Goal: Information Seeking & Learning: Learn about a topic

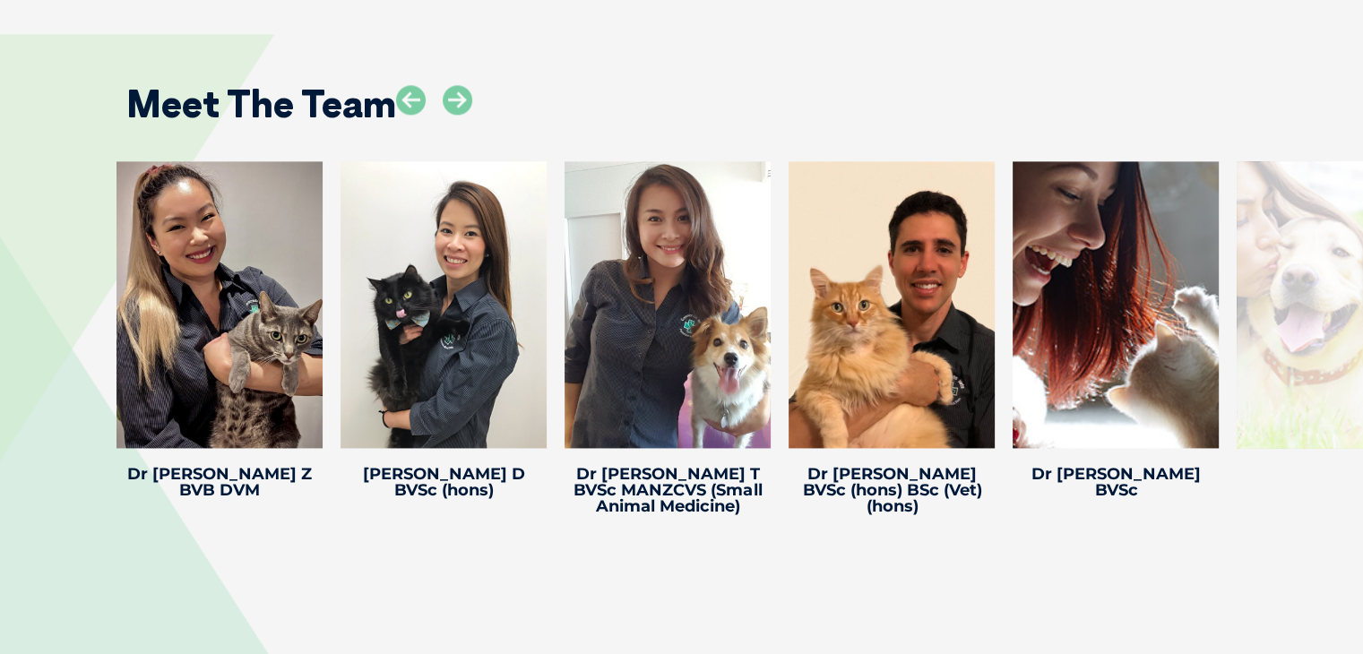
scroll to position [2471, 0]
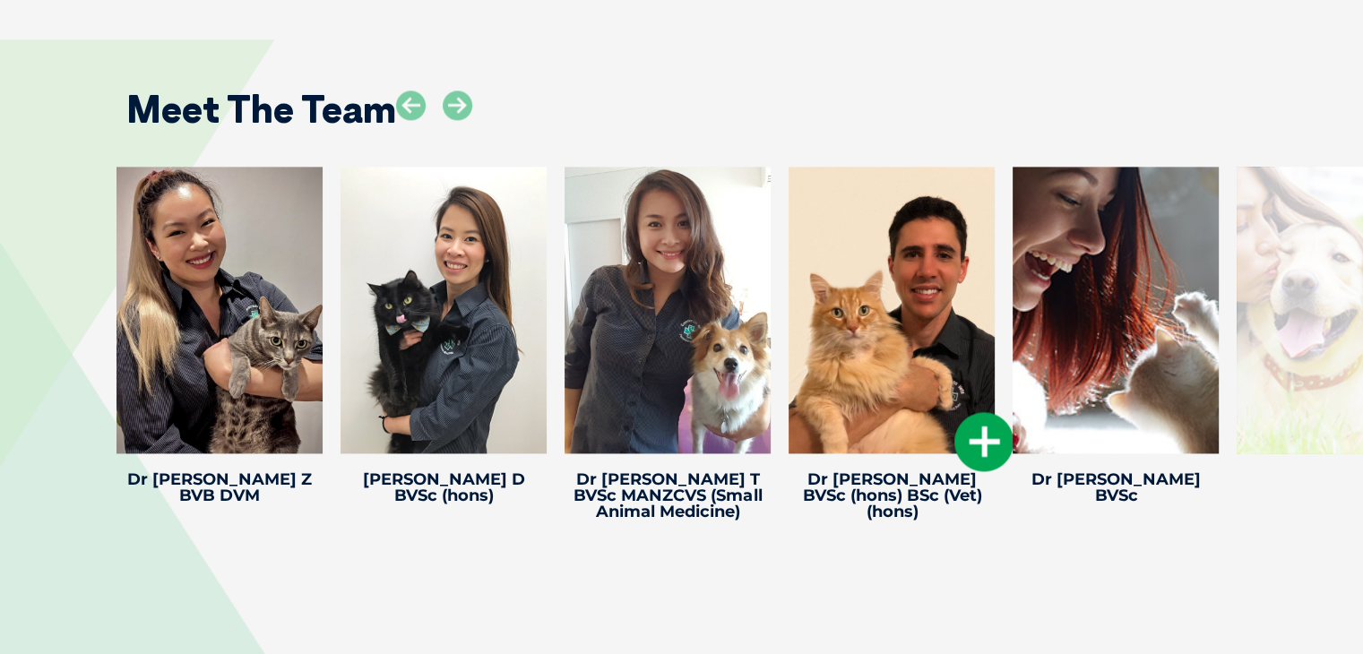
drag, startPoint x: 900, startPoint y: 354, endPoint x: 846, endPoint y: 312, distance: 68.3
click at [846, 312] on div at bounding box center [892, 310] width 206 height 287
click at [994, 441] on icon at bounding box center [984, 441] width 59 height 59
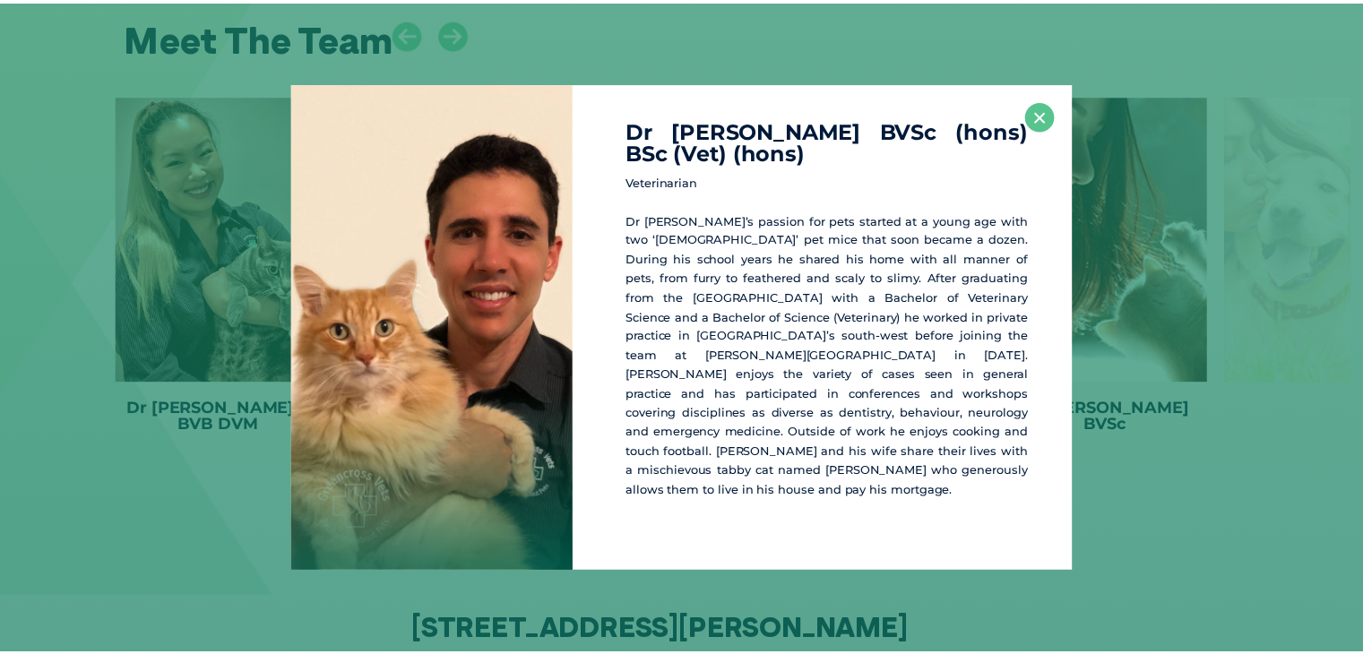
scroll to position [2546, 0]
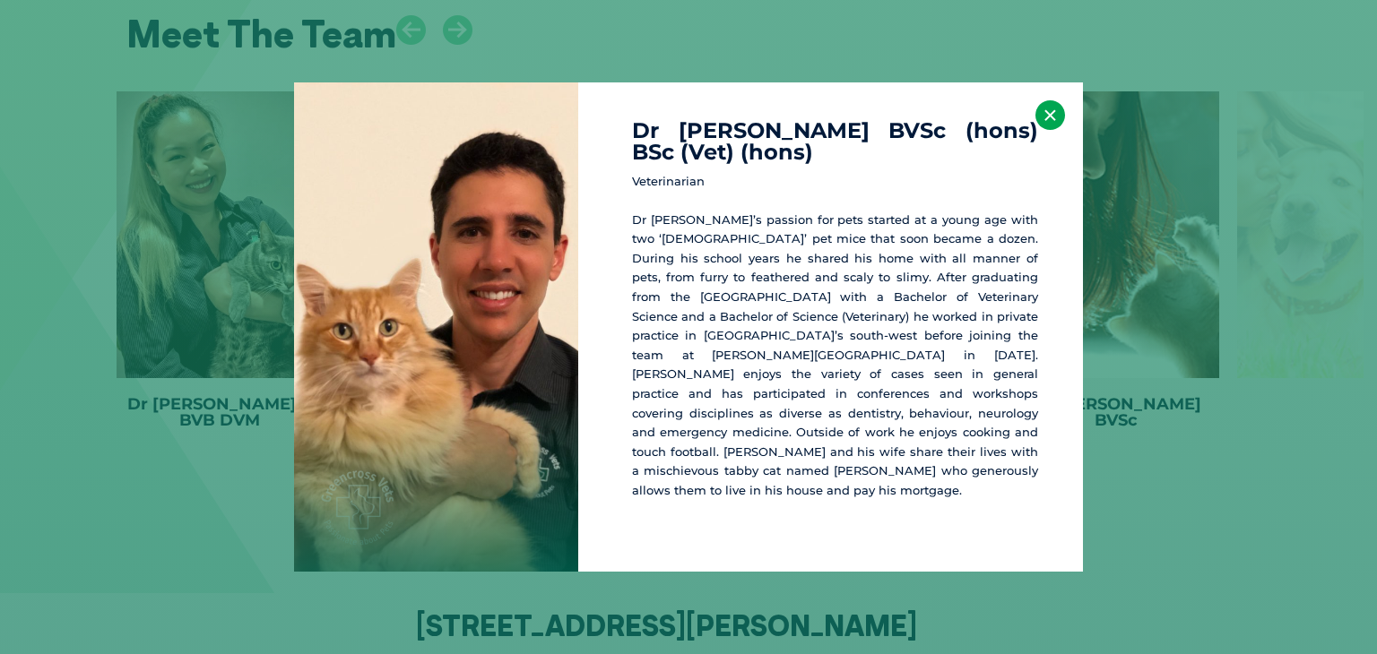
click at [1048, 127] on button "×" at bounding box center [1050, 115] width 30 height 30
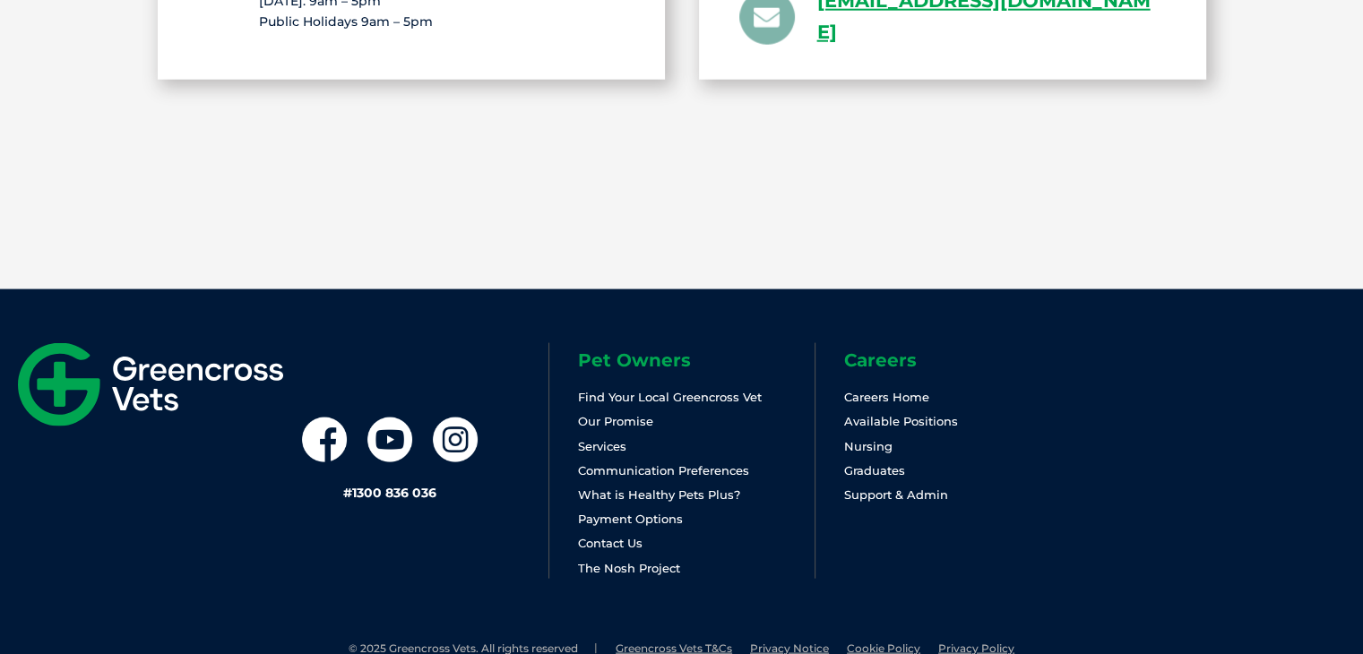
scroll to position [3714, 0]
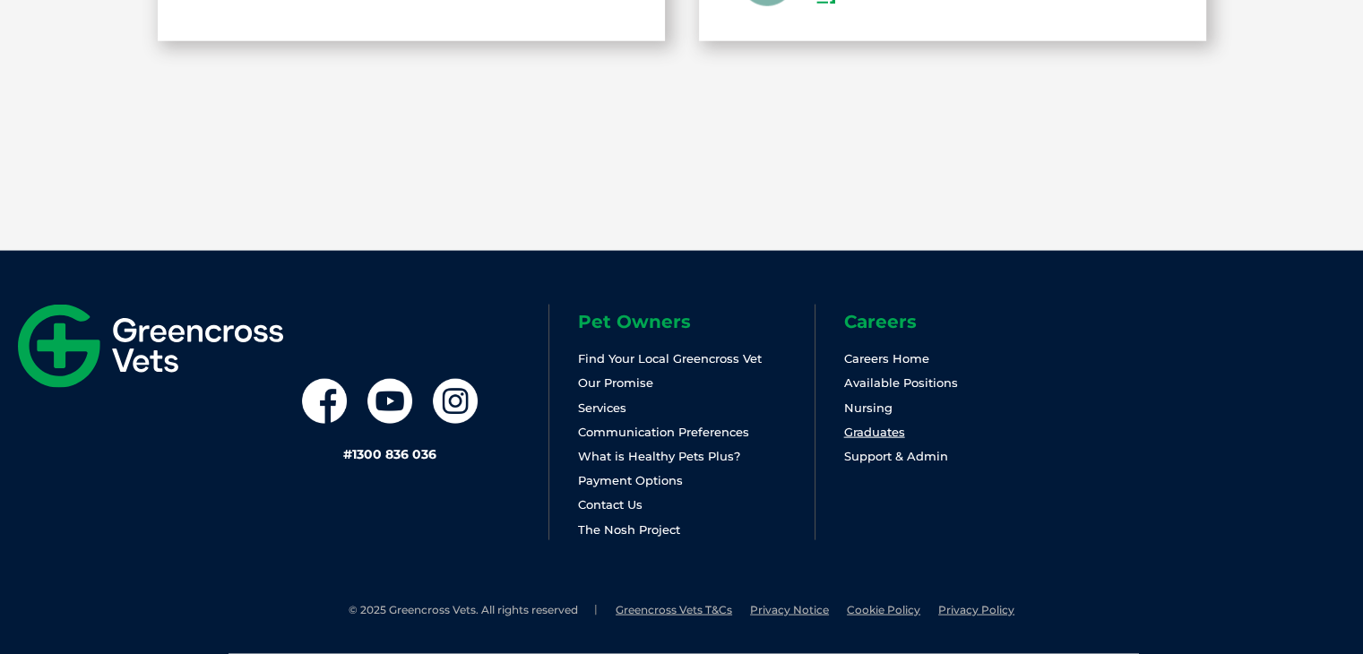
click at [879, 427] on link "Graduates" at bounding box center [874, 432] width 61 height 14
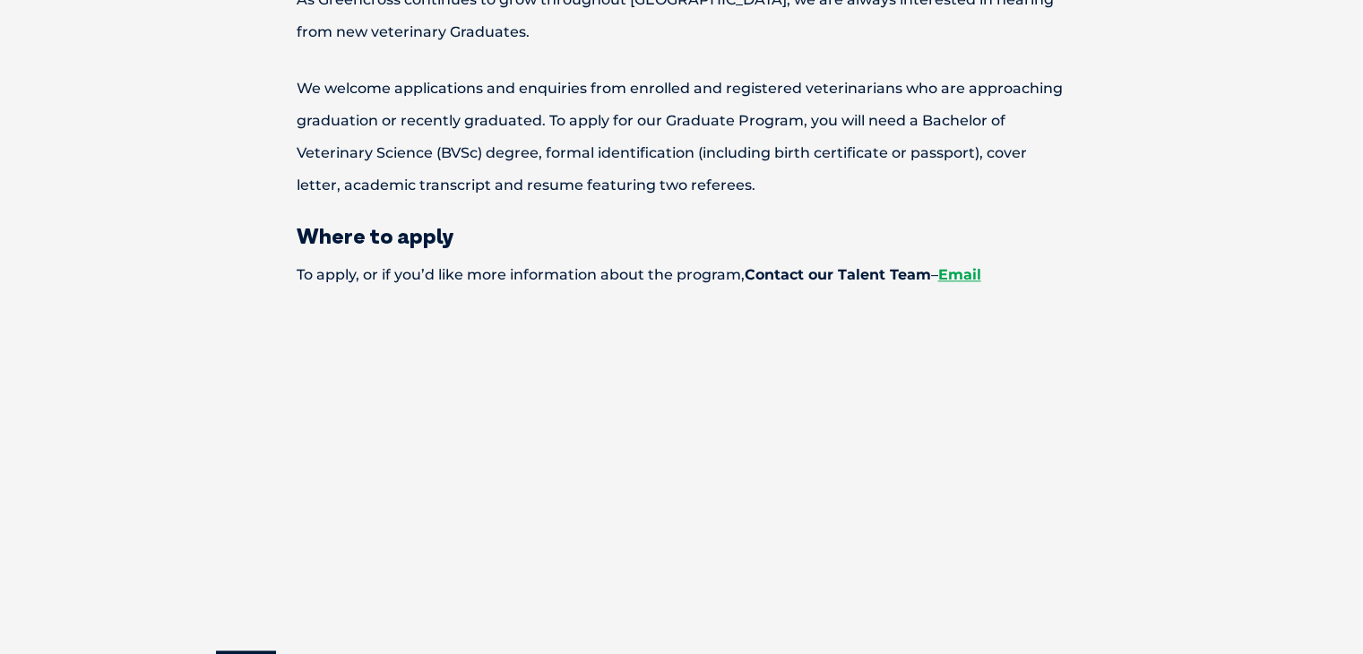
scroll to position [2145, 0]
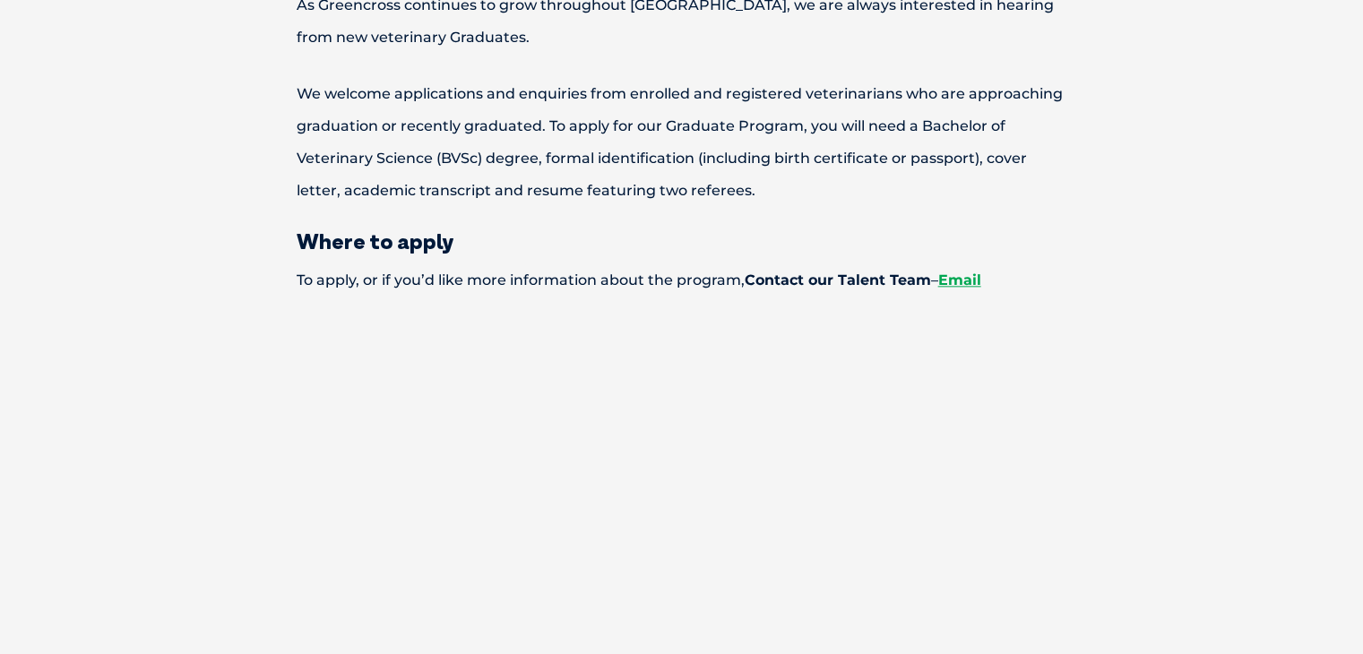
drag, startPoint x: 0, startPoint y: 0, endPoint x: 1327, endPoint y: 380, distance: 1380.1
click at [972, 272] on link "Email" at bounding box center [960, 280] width 43 height 17
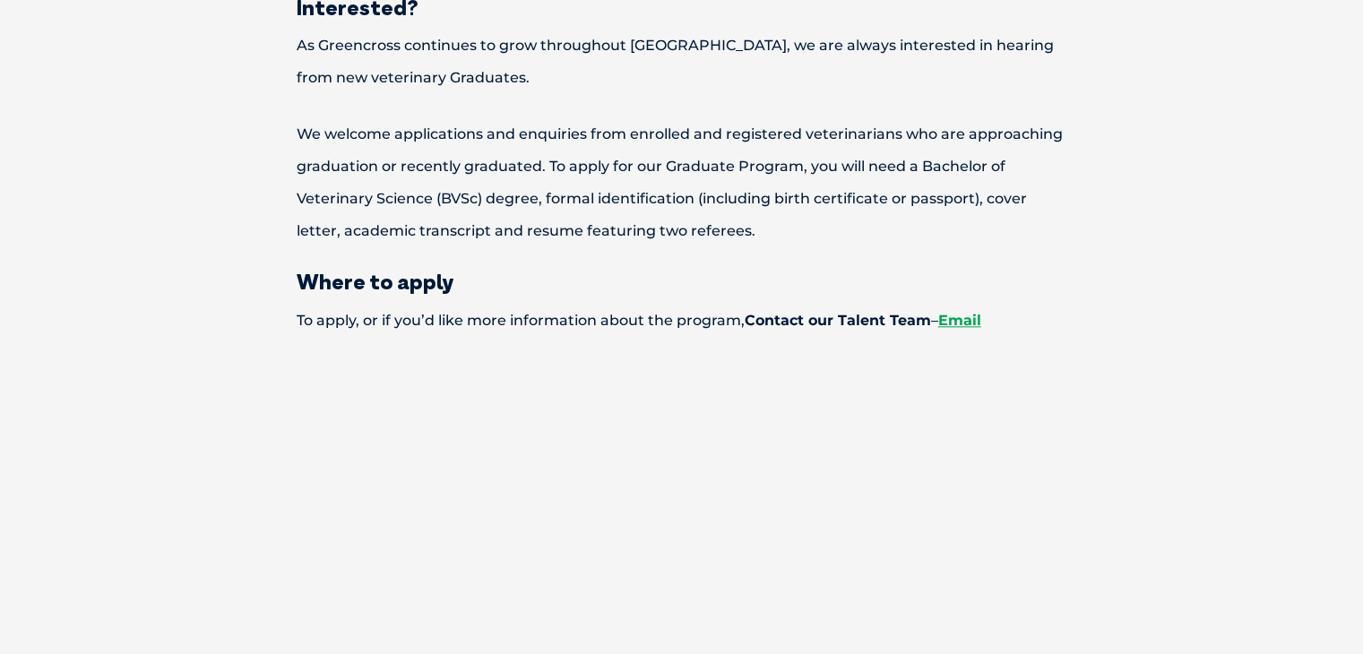
scroll to position [2091, 0]
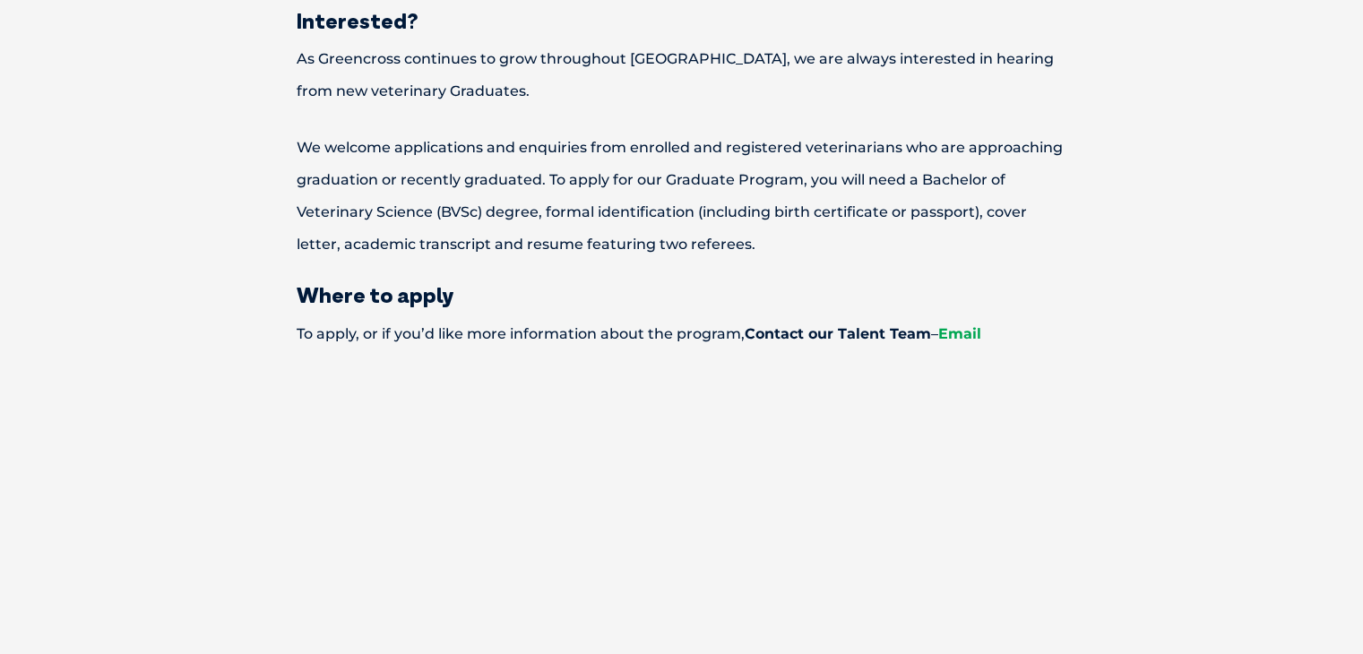
click at [975, 325] on link "Email" at bounding box center [960, 333] width 43 height 17
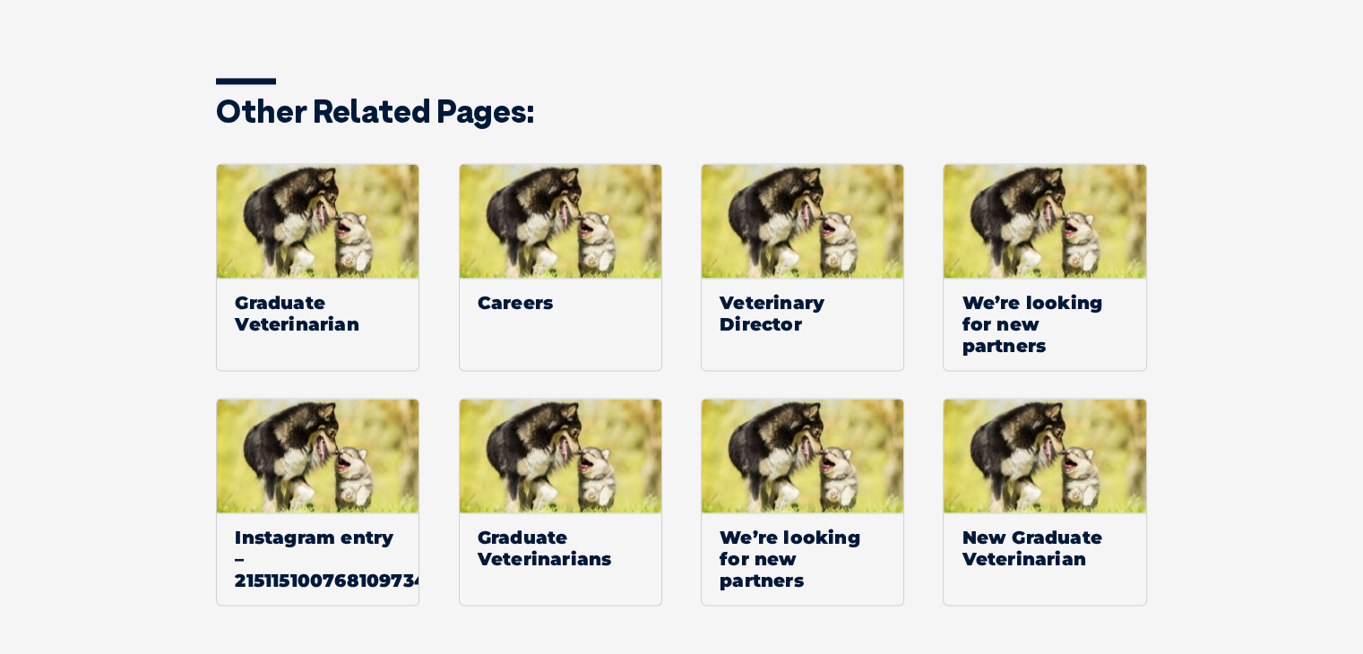
scroll to position [2696, 0]
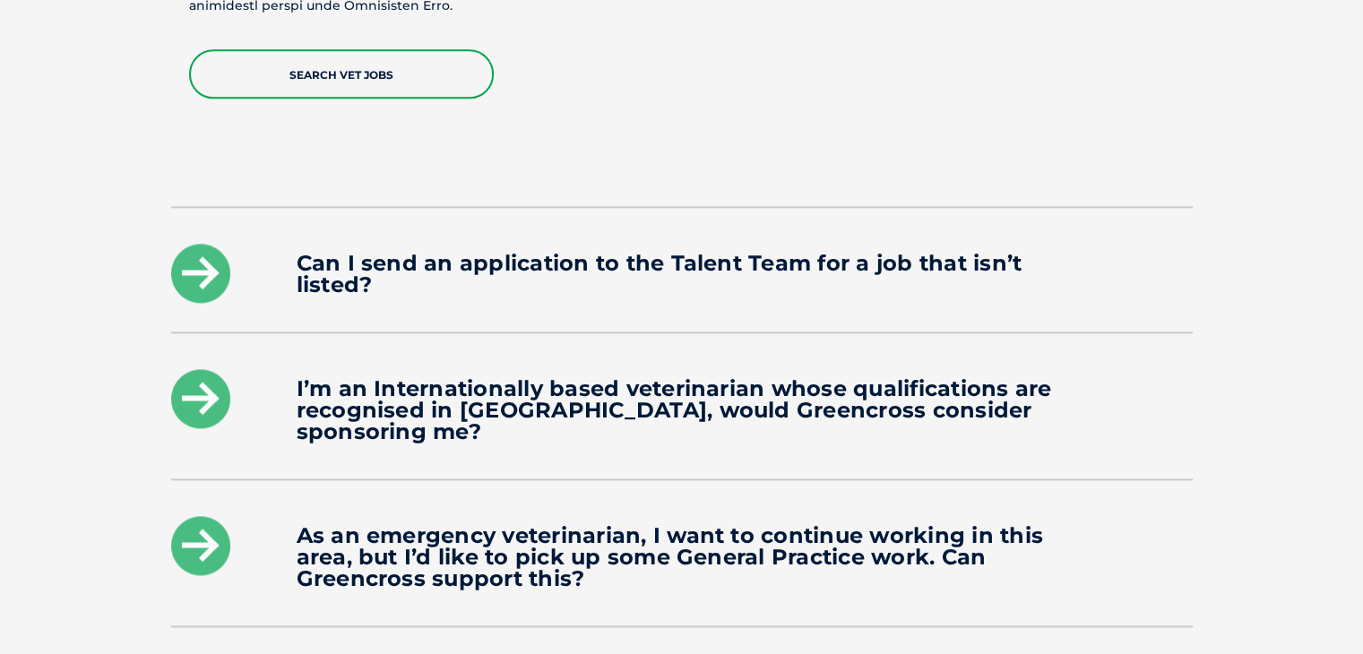
scroll to position [2392, 0]
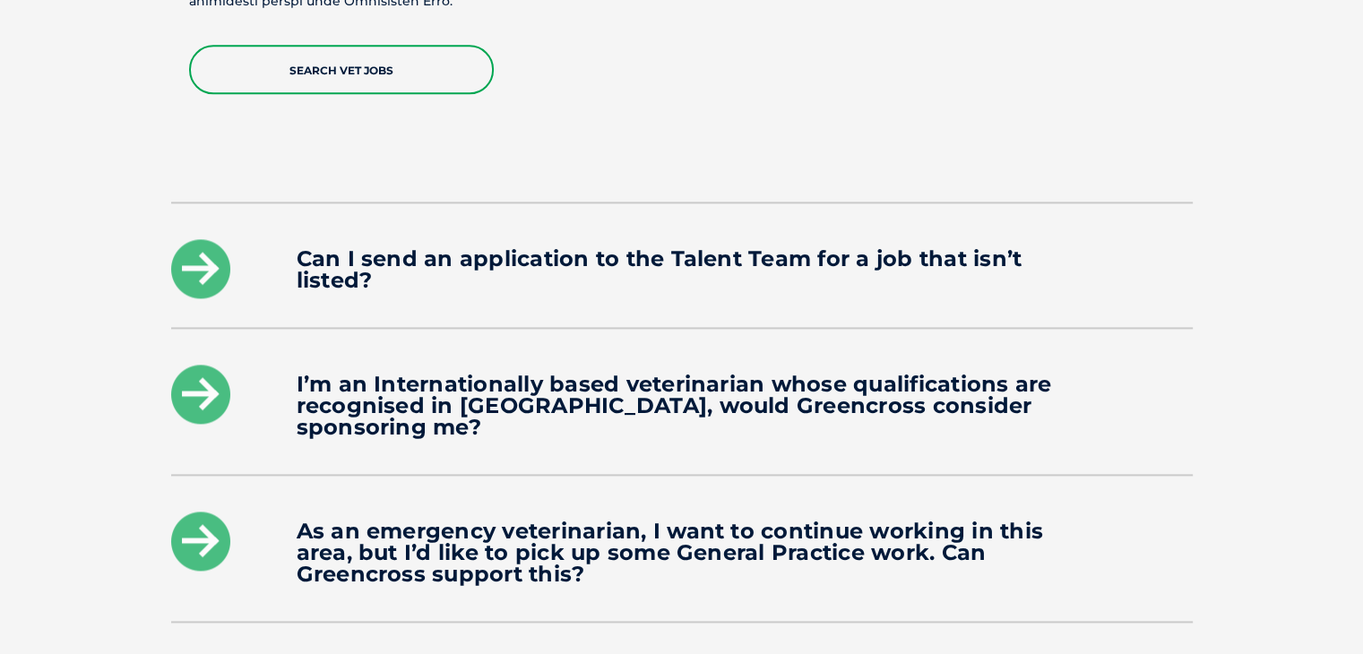
drag, startPoint x: 1376, startPoint y: 79, endPoint x: 1308, endPoint y: 472, distance: 399.4
click at [819, 248] on h4 "Can I send an application to the Talent Team for a job that isn’t listed?" at bounding box center [682, 269] width 771 height 43
click at [162, 241] on div "Can I send an application to the Talent Team for a job that isn’t listed? Of co…" at bounding box center [682, 579] width 1058 height 755
click at [179, 242] on icon at bounding box center [200, 268] width 59 height 59
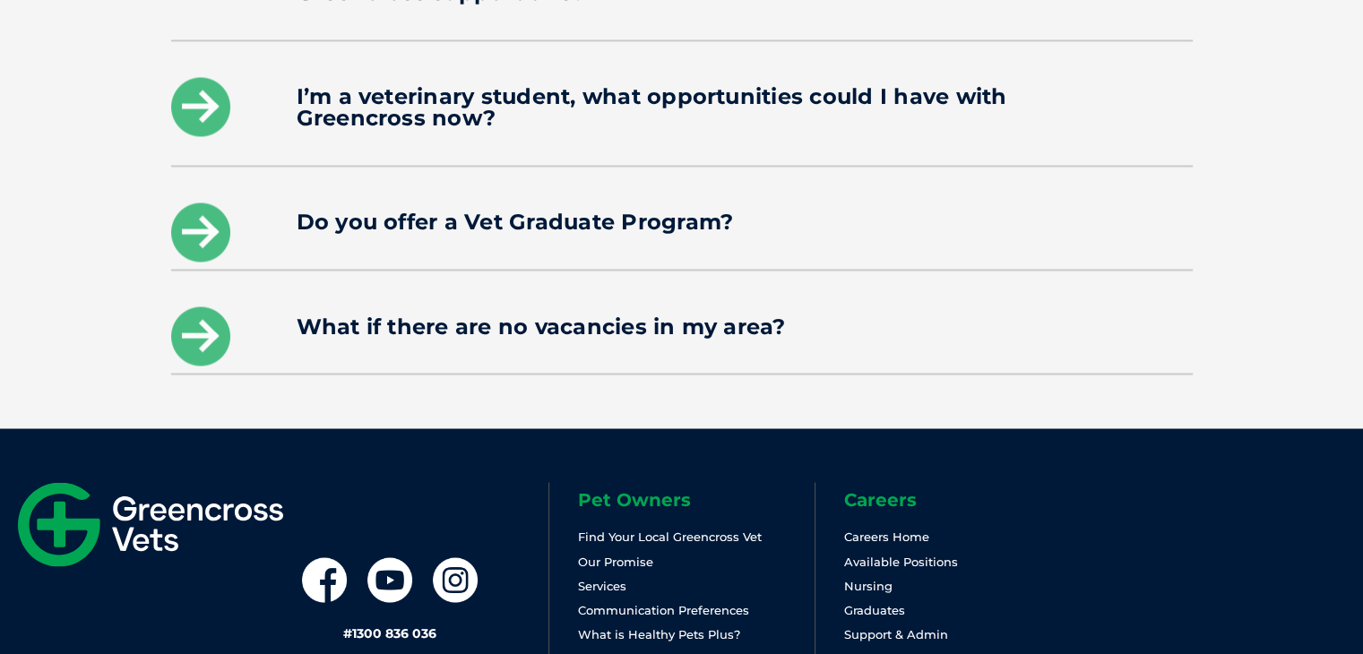
scroll to position [3051, 0]
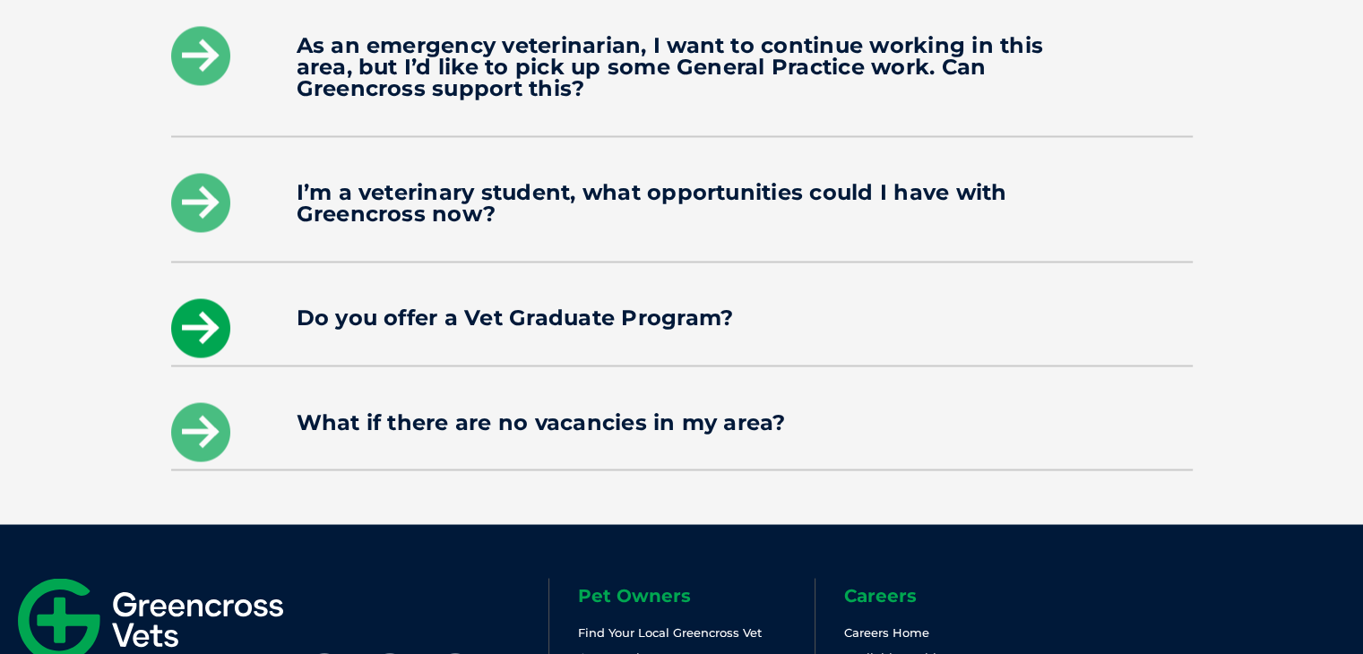
click at [179, 302] on icon at bounding box center [200, 328] width 59 height 59
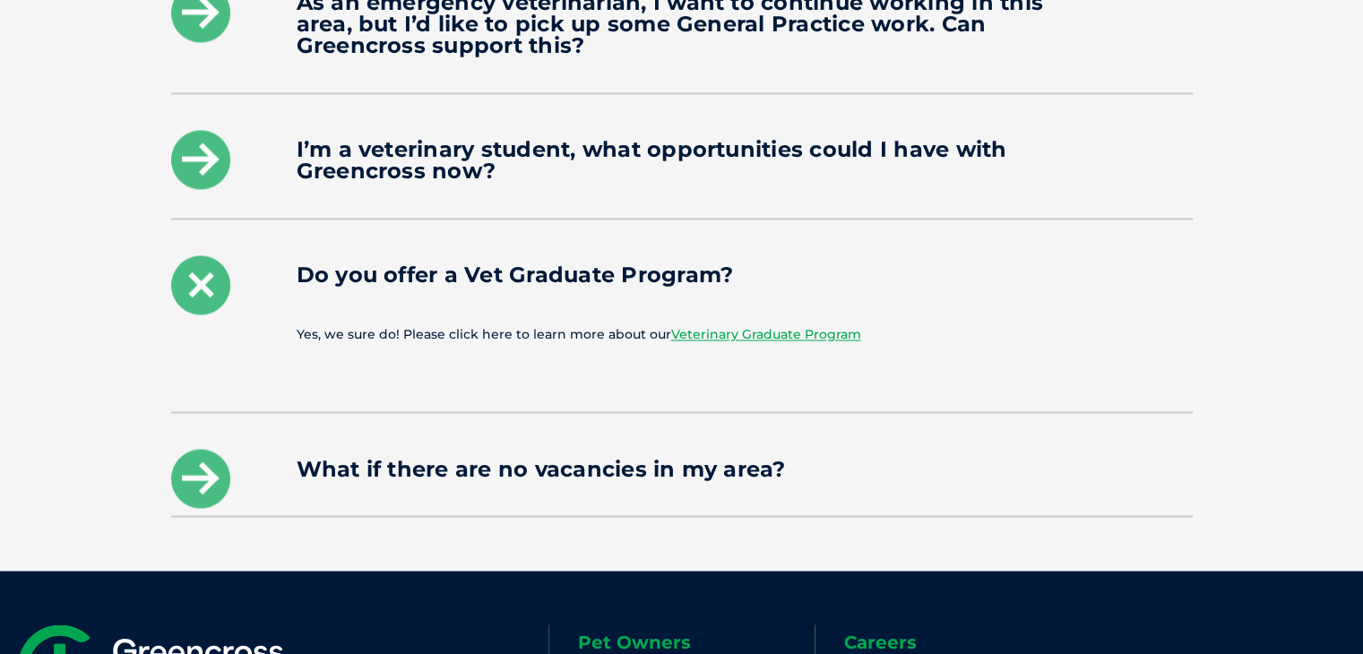
scroll to position [2877, 0]
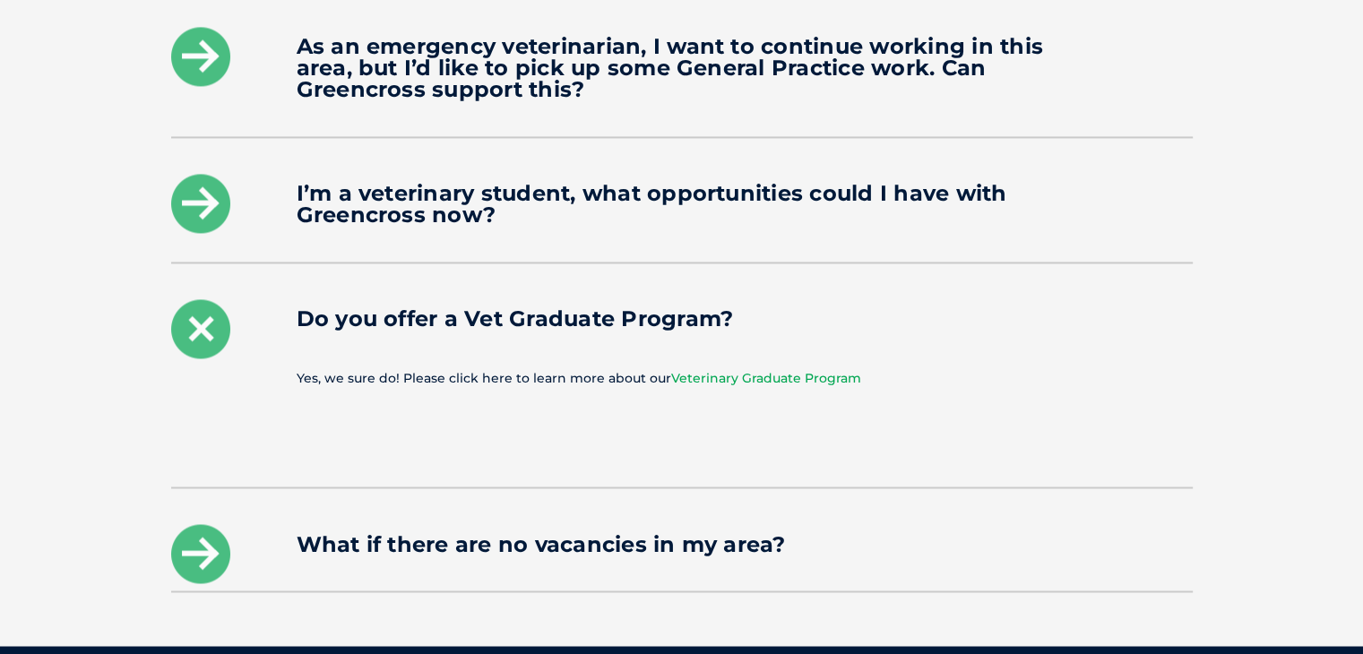
click at [733, 370] on link "Veterinary Graduate Program" at bounding box center [766, 378] width 190 height 16
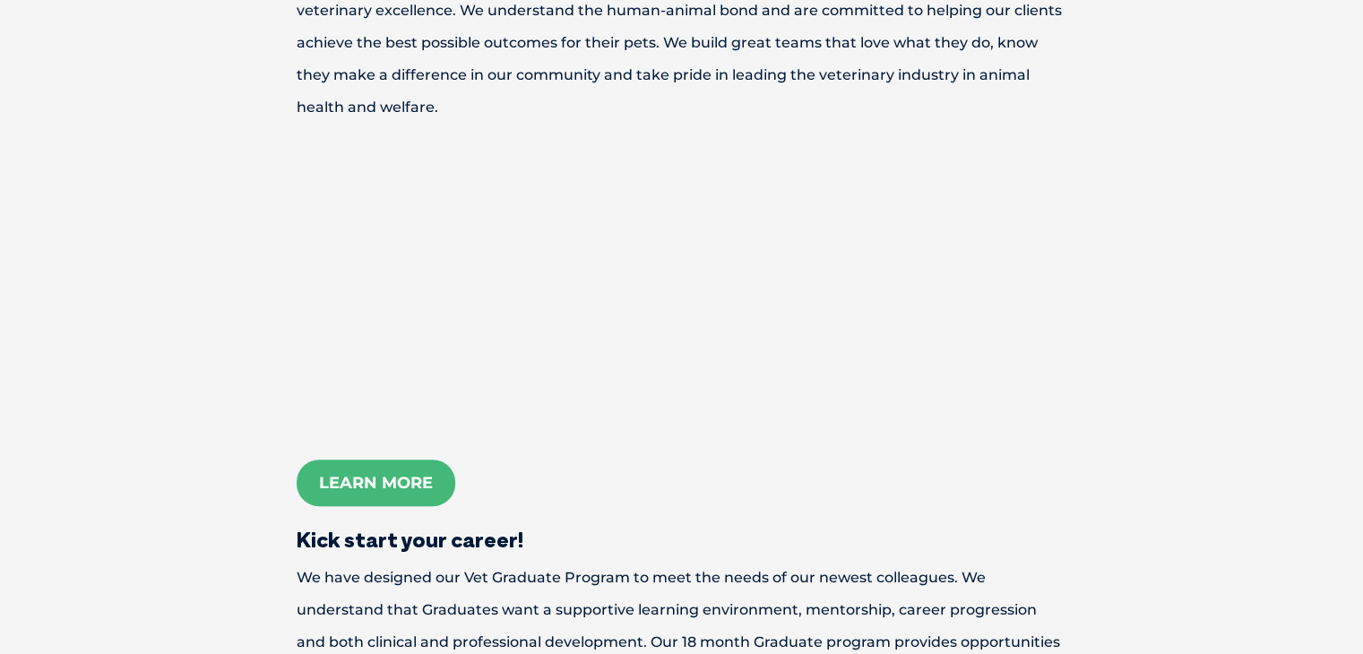
scroll to position [810, 0]
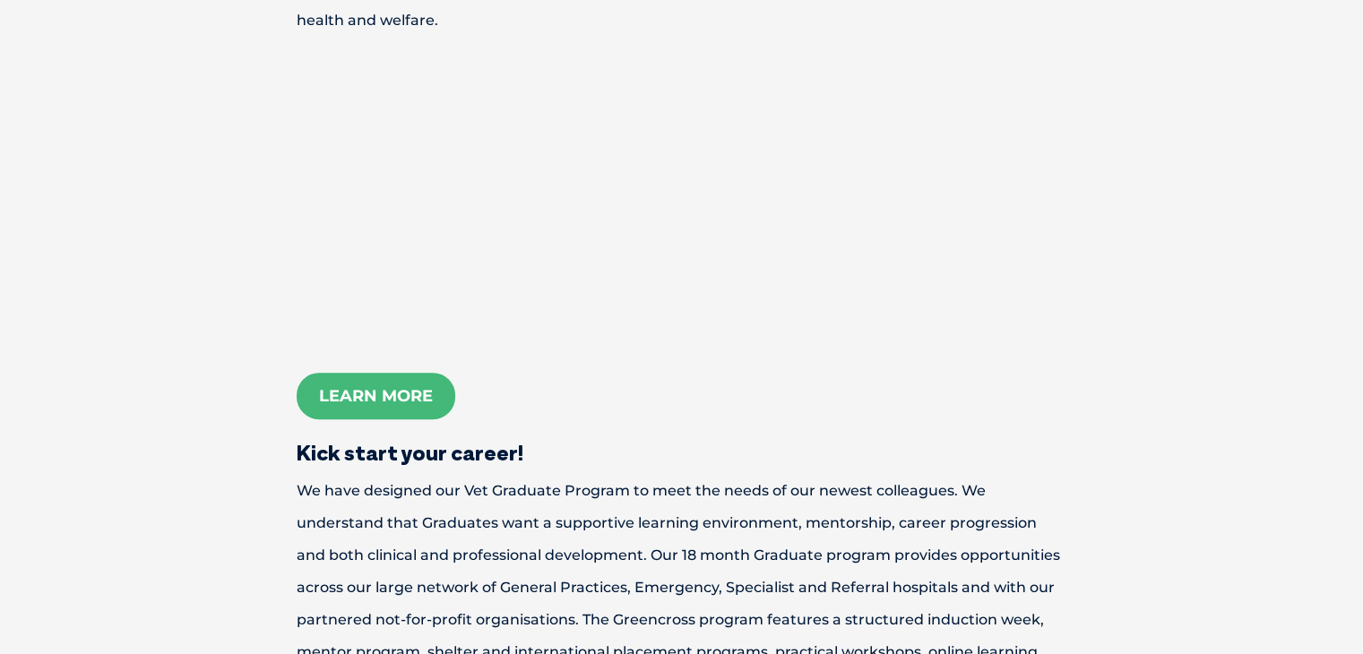
click at [295, 395] on p "Learn More" at bounding box center [682, 396] width 896 height 37
click at [367, 412] on link "Learn More" at bounding box center [376, 396] width 159 height 47
click at [962, 221] on p "<span data-mce-type="bookmark" style="display: inline-block; width: 0px; overfl…" at bounding box center [682, 208] width 896 height 294
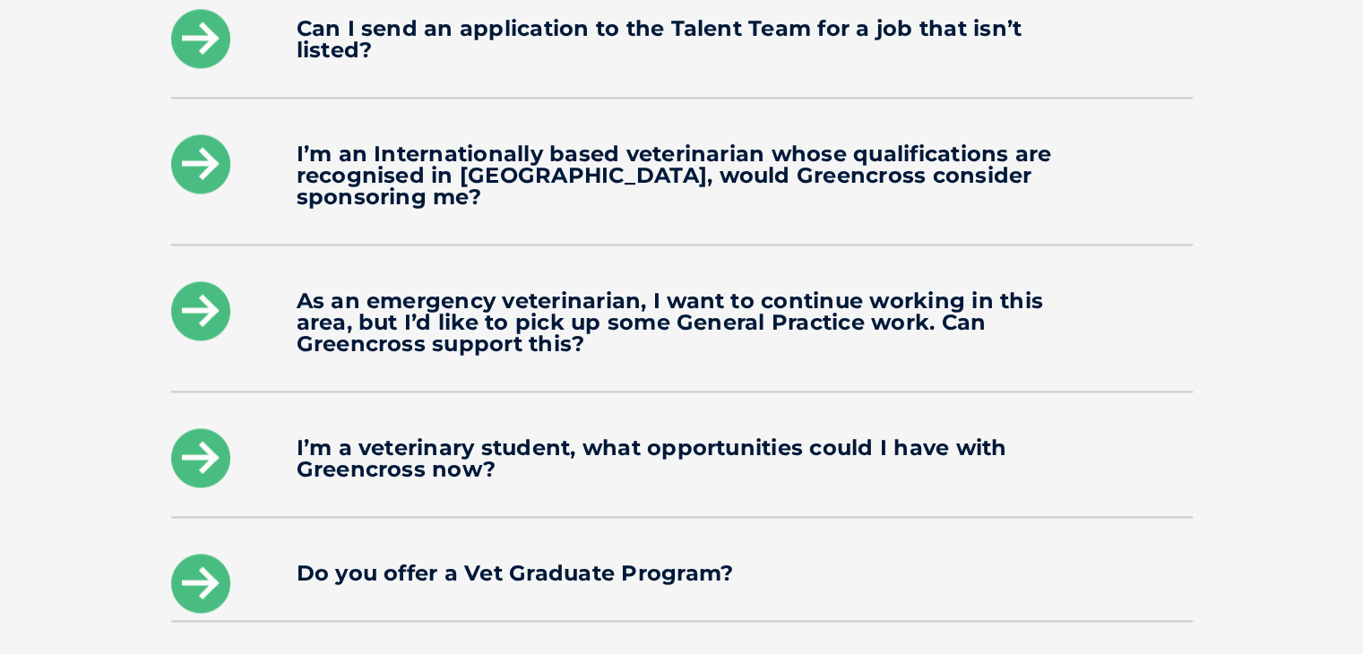
scroll to position [2587, 0]
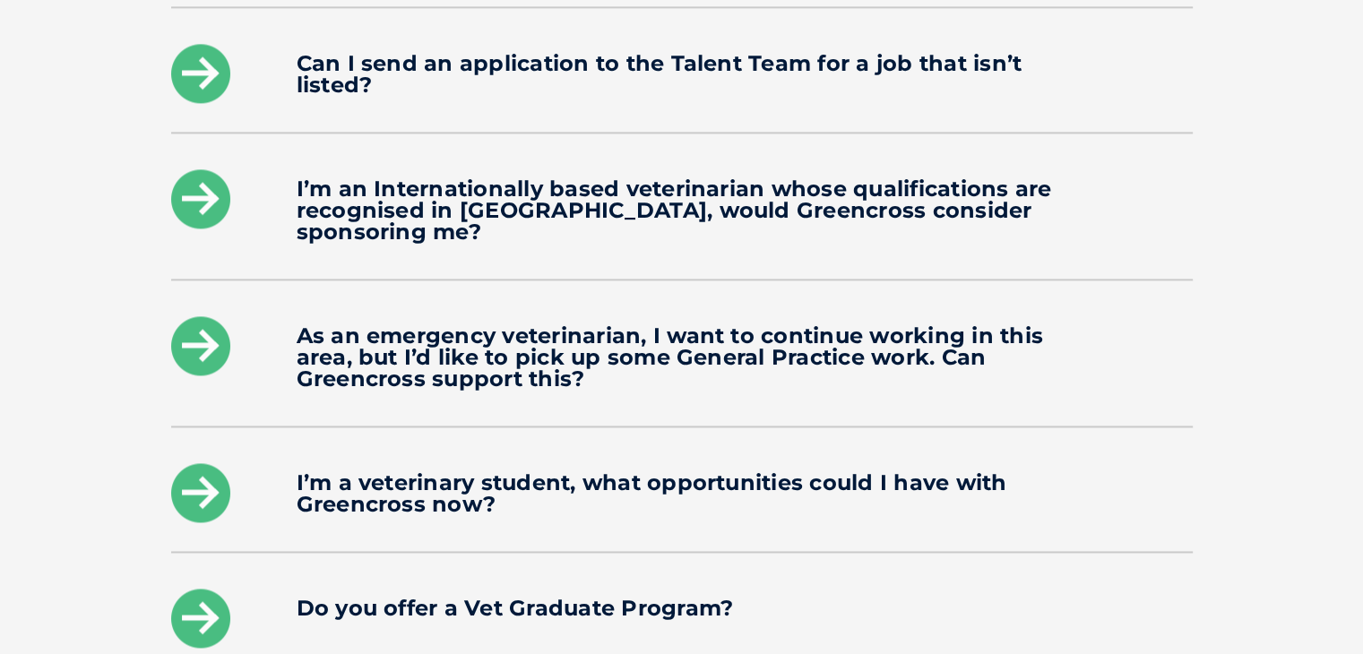
click at [754, 429] on div "I’m a veterinary student, what opportunities could I have with Greencross now?" at bounding box center [682, 490] width 1022 height 124
click at [427, 472] on h4 "I’m a veterinary student, what opportunities could I have with Greencross now?" at bounding box center [682, 493] width 771 height 43
click at [221, 477] on icon at bounding box center [200, 492] width 59 height 59
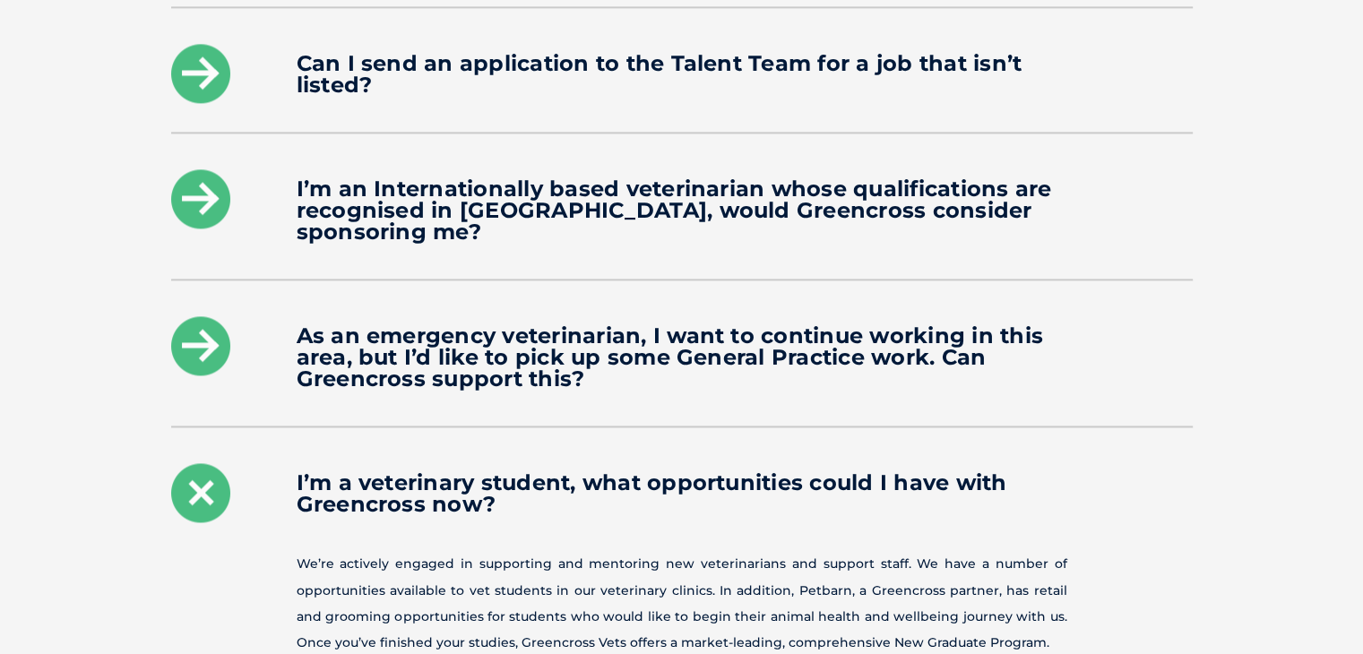
click at [467, 428] on div "I’m a veterinary student, what opportunities could I have with Greencross now?" at bounding box center [682, 490] width 1022 height 124
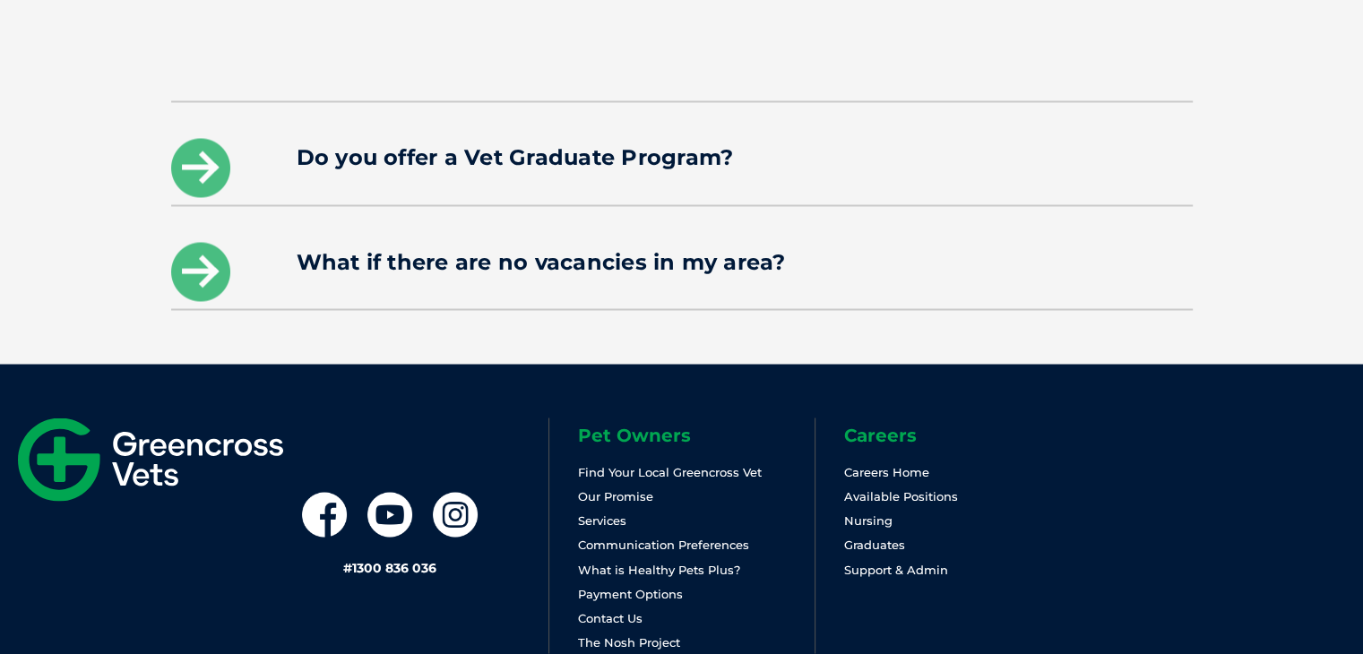
scroll to position [3320, 0]
